Goal: Navigation & Orientation: Find specific page/section

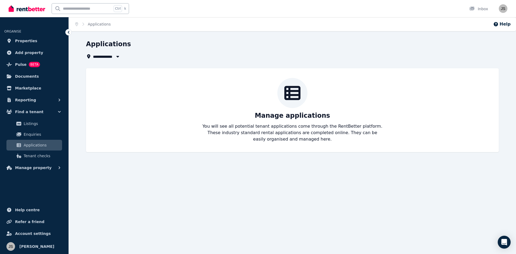
click at [24, 143] on span "Applications" at bounding box center [42, 145] width 36 height 6
click at [28, 124] on span "Listings" at bounding box center [42, 123] width 36 height 6
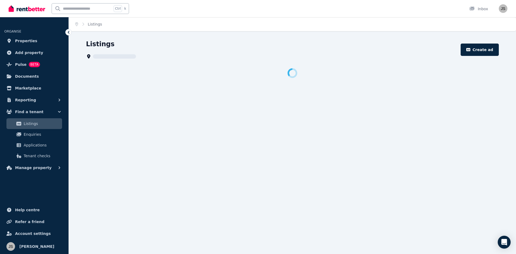
click at [28, 124] on span "Listings" at bounding box center [42, 123] width 36 height 6
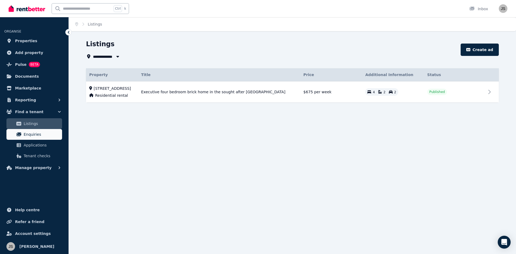
click at [28, 134] on span "Enquiries" at bounding box center [42, 134] width 36 height 6
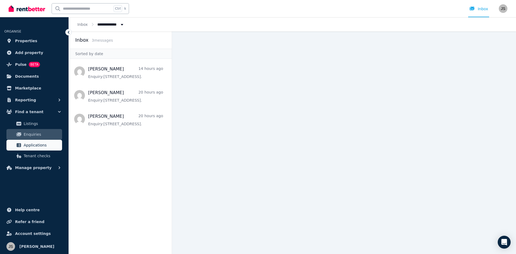
click at [31, 142] on span "Applications" at bounding box center [42, 145] width 36 height 6
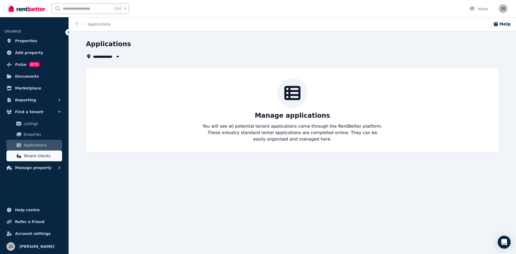
click at [31, 156] on span "Tenant checks" at bounding box center [42, 156] width 36 height 6
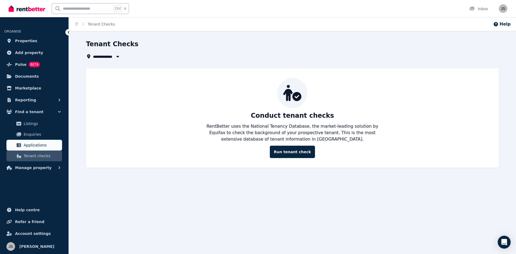
click at [30, 147] on span "Applications" at bounding box center [42, 145] width 36 height 6
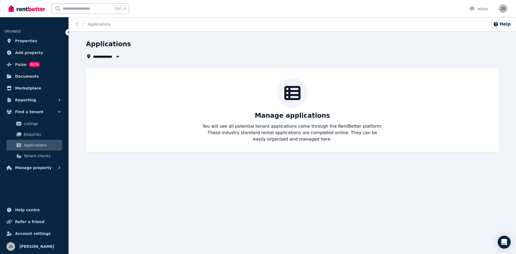
click at [35, 144] on span "Applications" at bounding box center [42, 145] width 36 height 6
click at [30, 134] on span "Enquiries" at bounding box center [42, 134] width 36 height 6
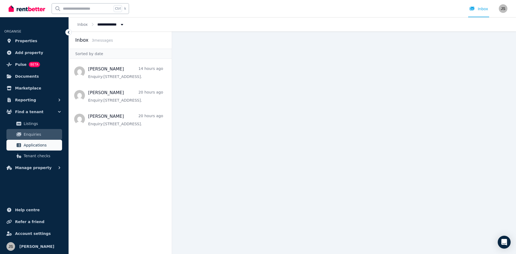
click at [31, 150] on link "Applications" at bounding box center [34, 145] width 56 height 11
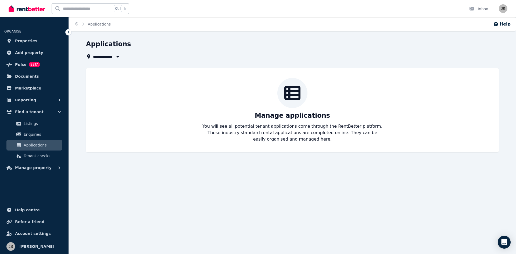
click at [108, 245] on div "**********" at bounding box center [258, 127] width 516 height 254
